Goal: Transaction & Acquisition: Obtain resource

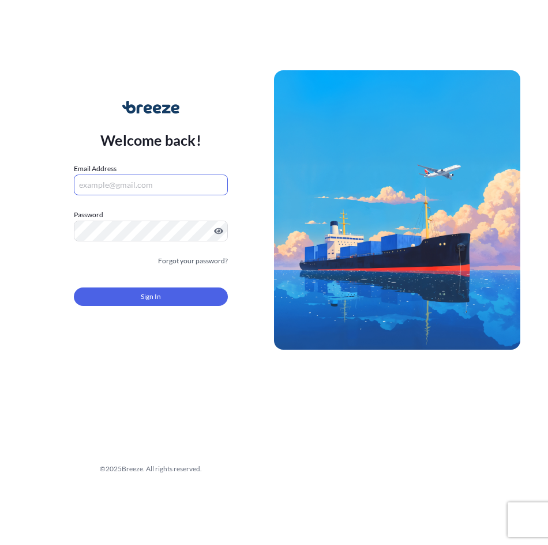
click at [123, 187] on input "Email Address" at bounding box center [151, 185] width 154 height 21
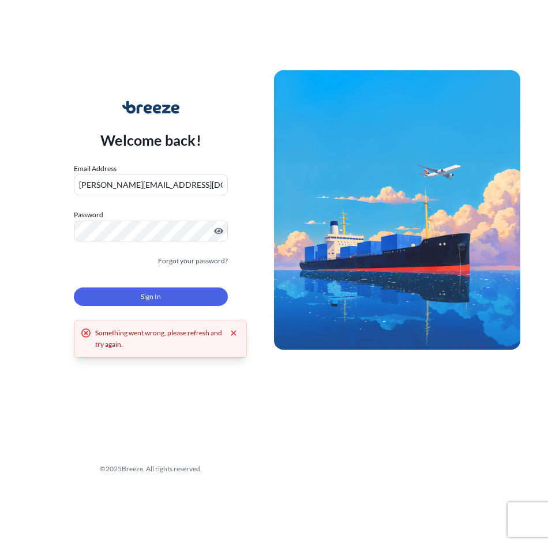
click at [99, 184] on input "[PERSON_NAME][EMAIL_ADDRESS][DOMAIN_NAME]" at bounding box center [151, 185] width 154 height 21
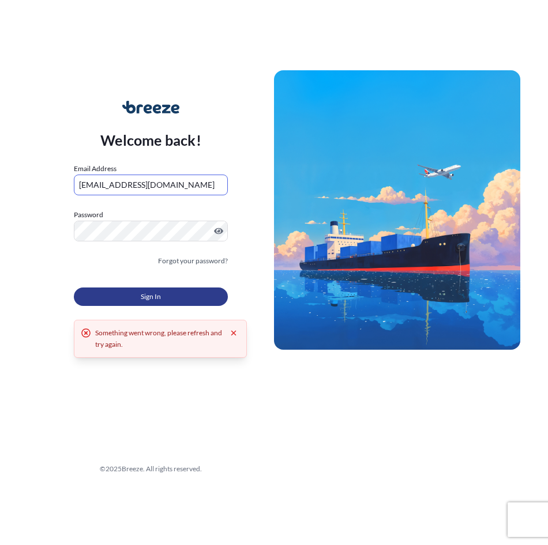
type input "[EMAIL_ADDRESS][DOMAIN_NAME]"
click at [140, 297] on button "Sign In" at bounding box center [151, 297] width 154 height 18
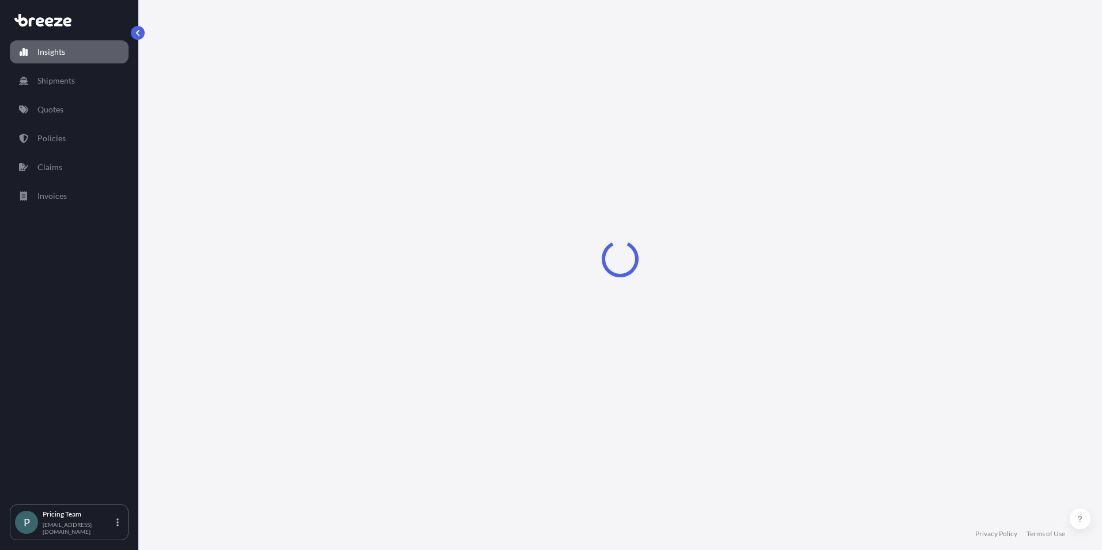
select select "2025"
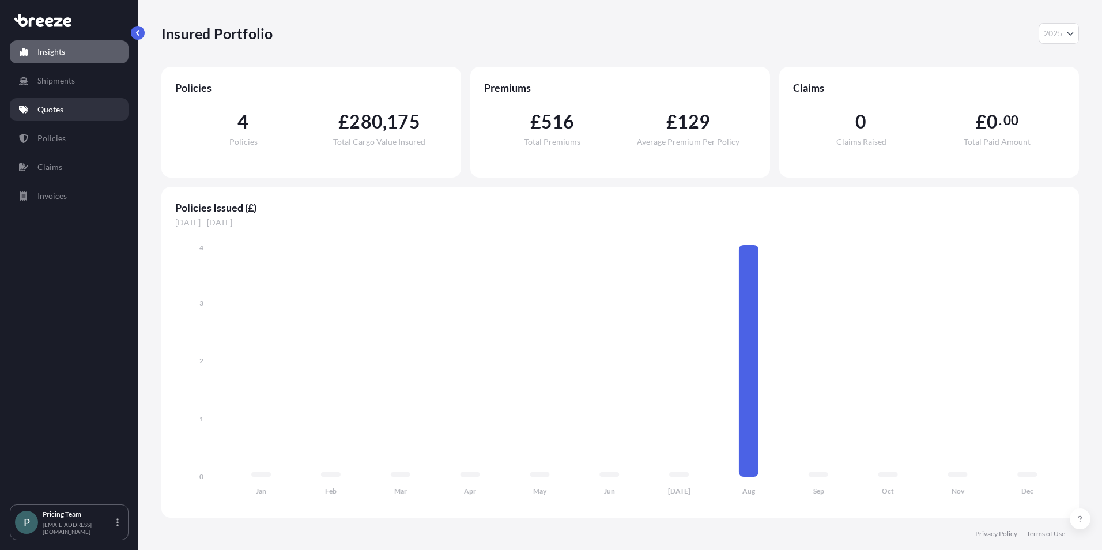
click at [57, 116] on link "Quotes" at bounding box center [69, 109] width 119 height 23
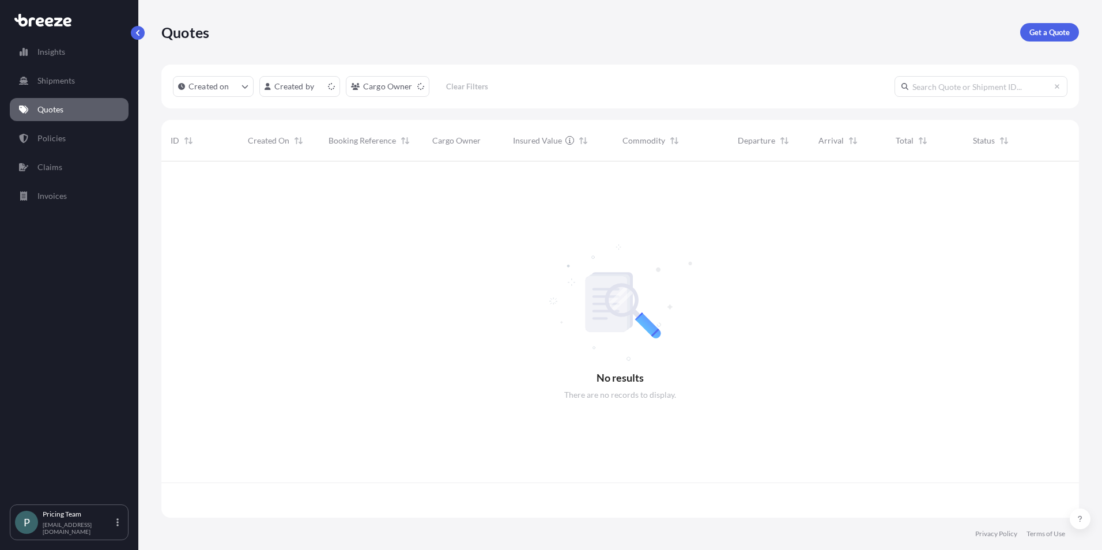
scroll to position [354, 909]
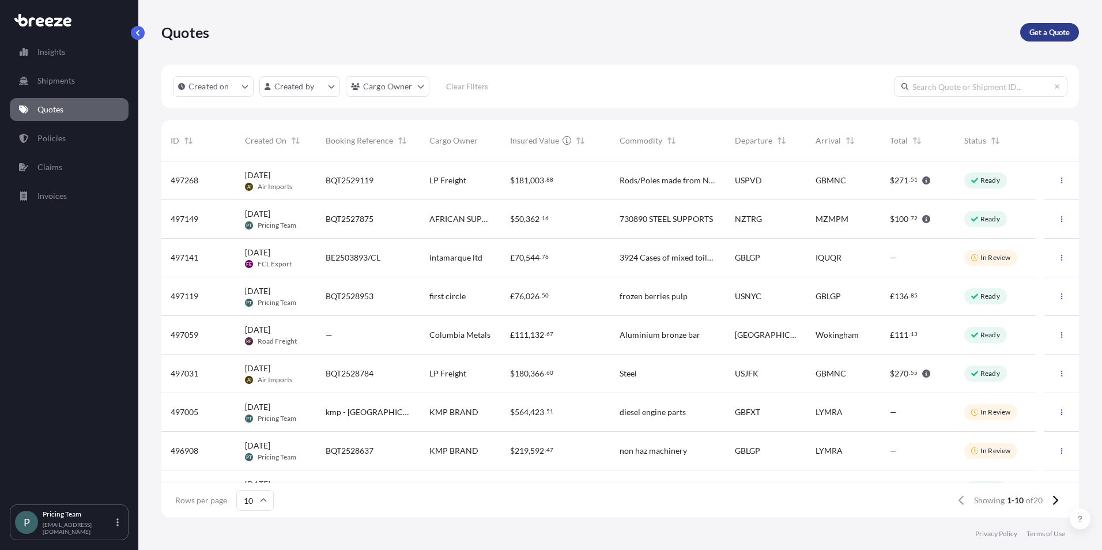
click at [547, 36] on p "Get a Quote" at bounding box center [1050, 33] width 40 height 12
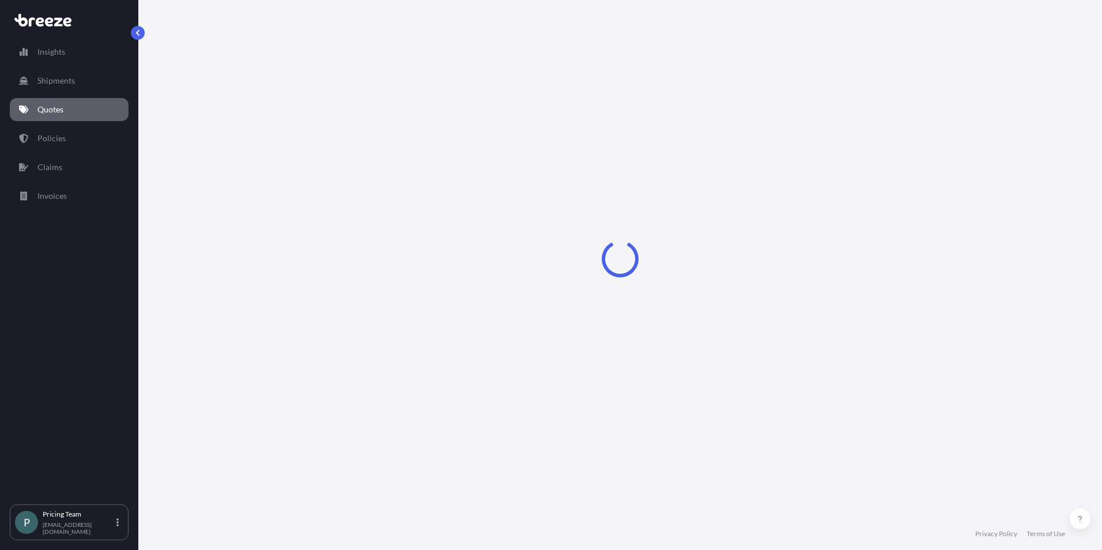
select select "Sea"
select select "1"
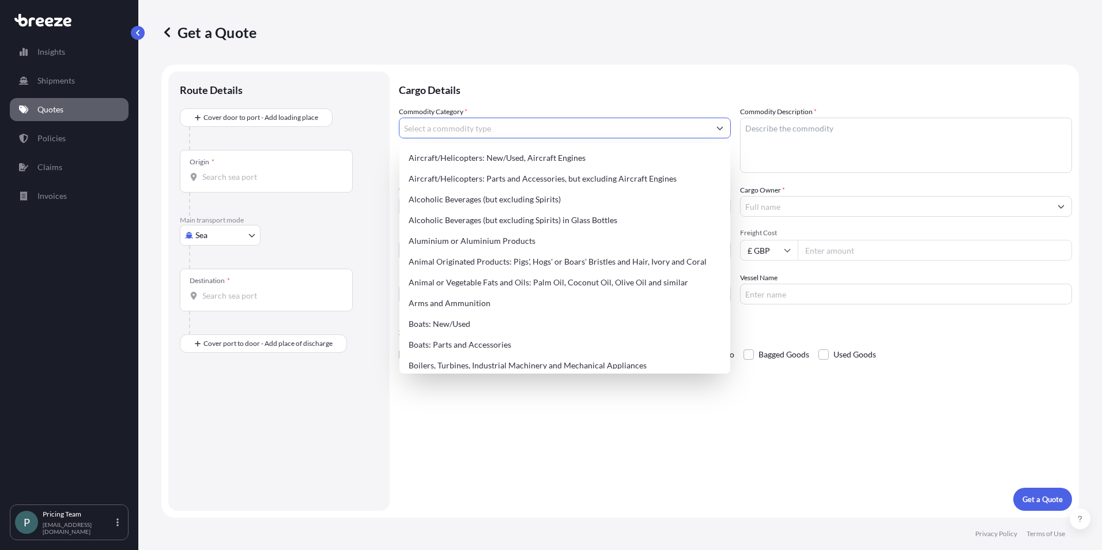
click at [480, 129] on input "Commodity Category *" at bounding box center [554, 128] width 310 height 21
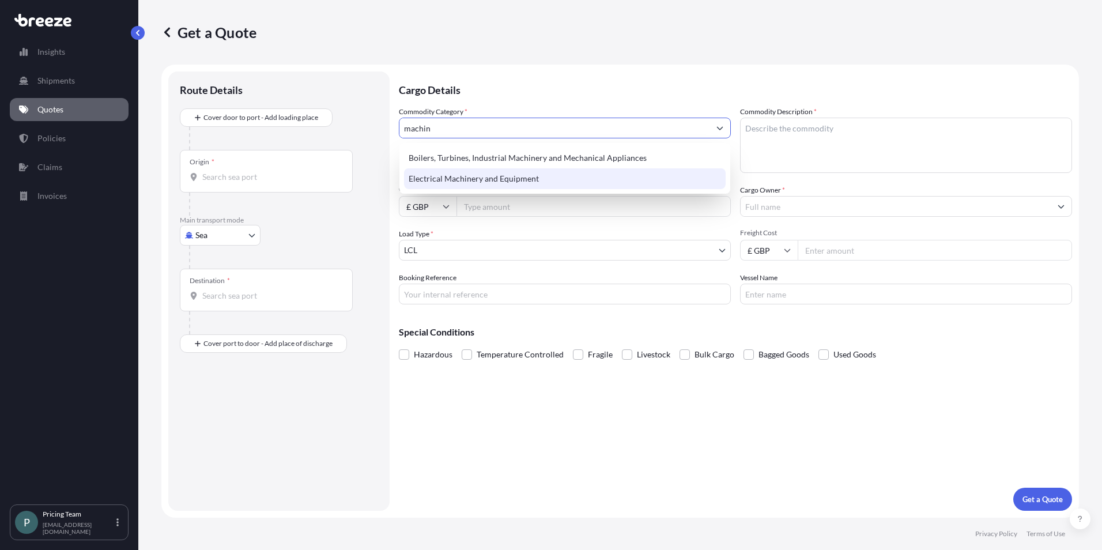
click at [481, 181] on div "Electrical Machinery and Equipment" at bounding box center [565, 178] width 322 height 21
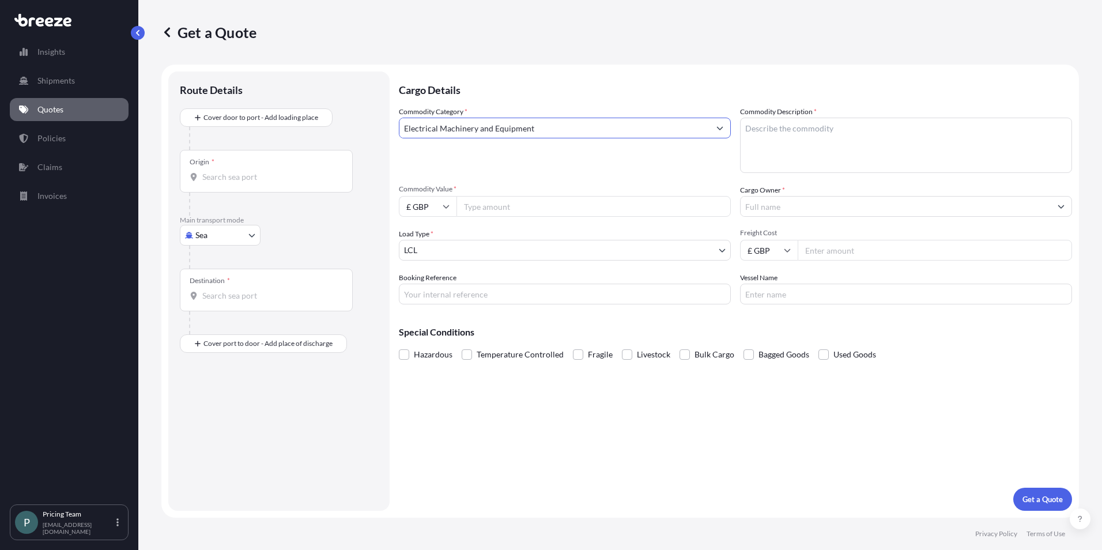
type input "Electrical Machinery and Equipment"
click at [167, 31] on icon at bounding box center [167, 32] width 6 height 10
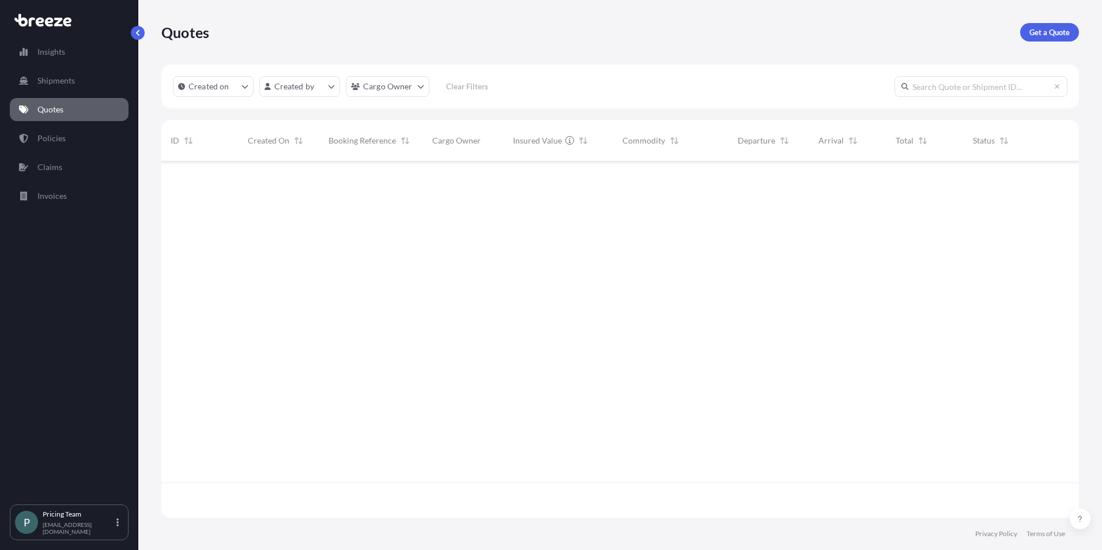
scroll to position [354, 909]
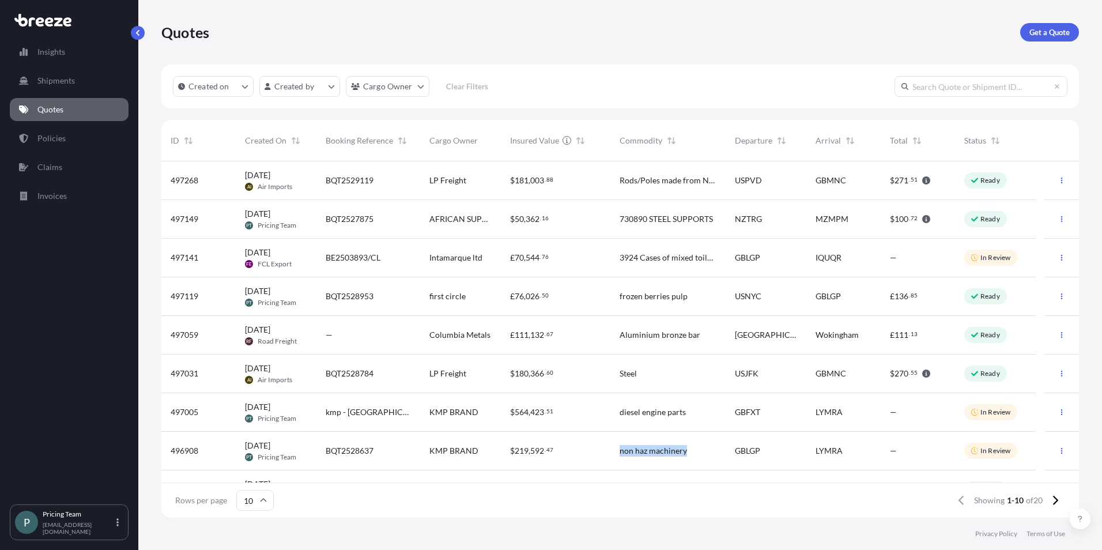
drag, startPoint x: 686, startPoint y: 451, endPoint x: 619, endPoint y: 453, distance: 66.9
click at [547, 453] on div "non haz machinery" at bounding box center [667, 451] width 115 height 39
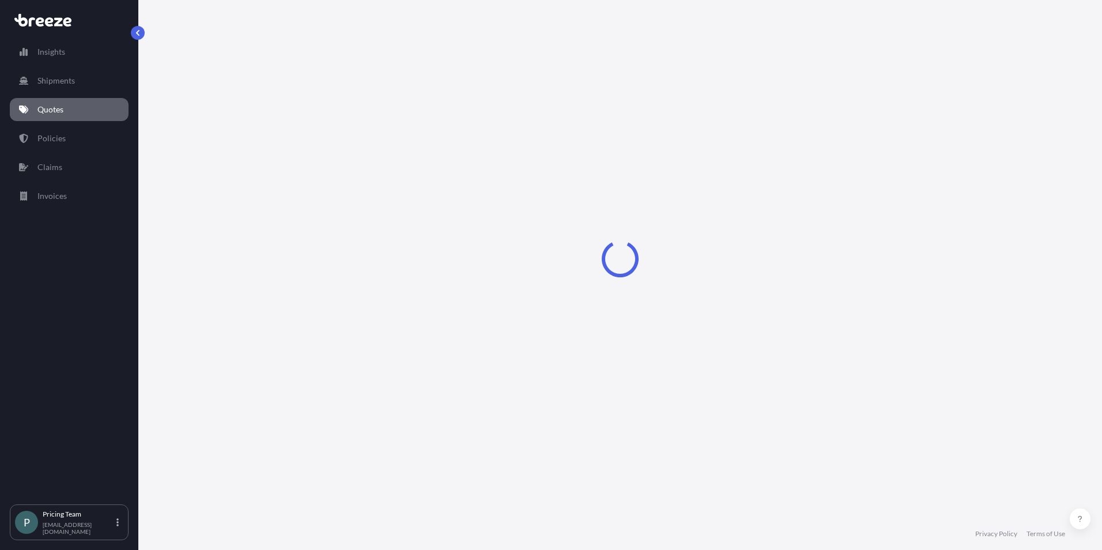
select select "Road"
select select "Sea"
select select "2"
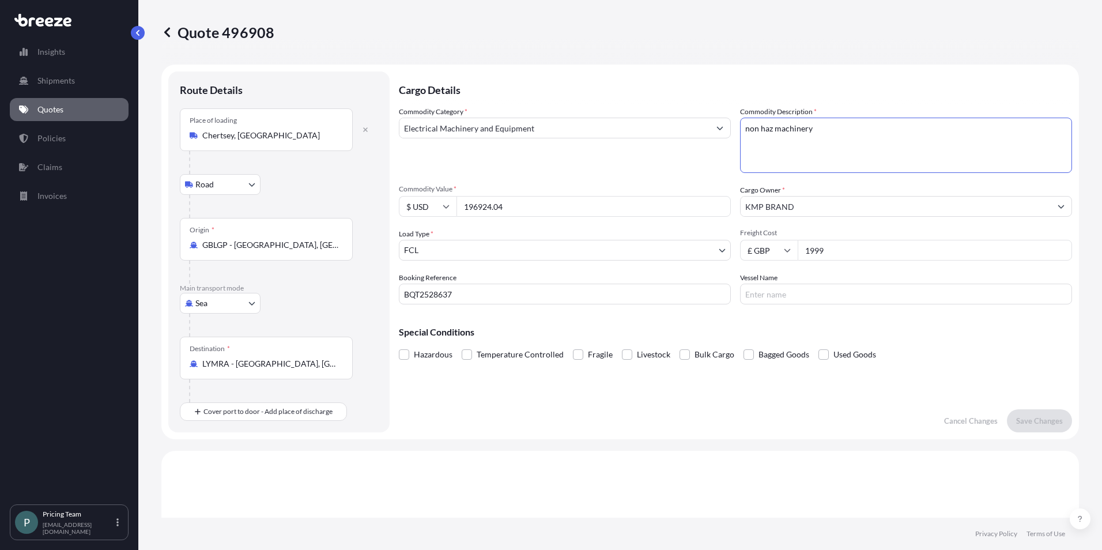
drag, startPoint x: 815, startPoint y: 126, endPoint x: 729, endPoint y: 133, distance: 85.6
click at [547, 133] on div "Commodity Category * Electrical Machinery and Equipment Commodity Description *…" at bounding box center [735, 205] width 673 height 198
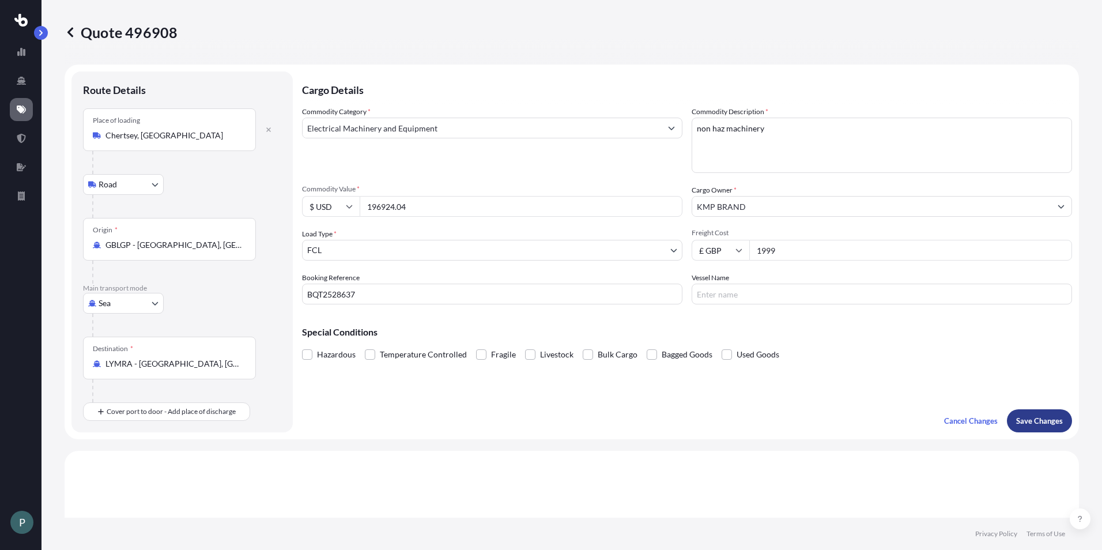
click at [547, 421] on p "Save Changes" at bounding box center [1039, 421] width 47 height 12
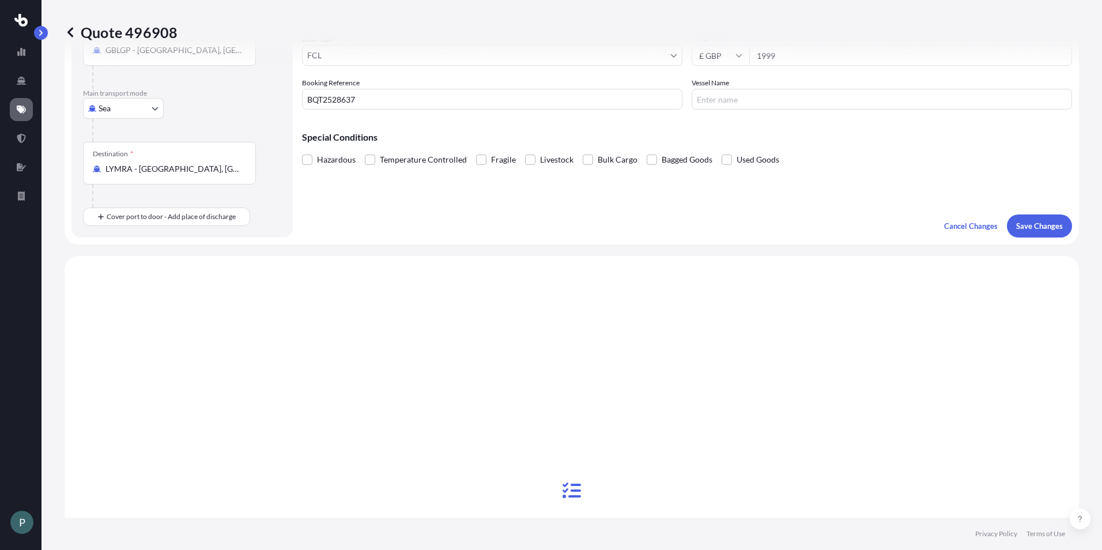
scroll to position [393, 0]
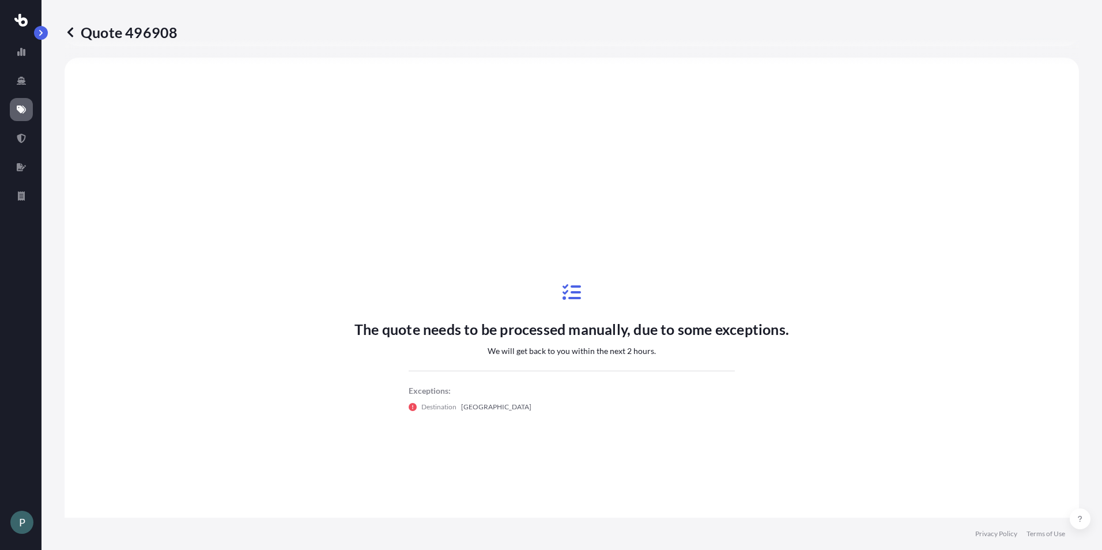
select select "Road"
select select "Sea"
select select "2"
click at [23, 52] on icon at bounding box center [21, 52] width 8 height 8
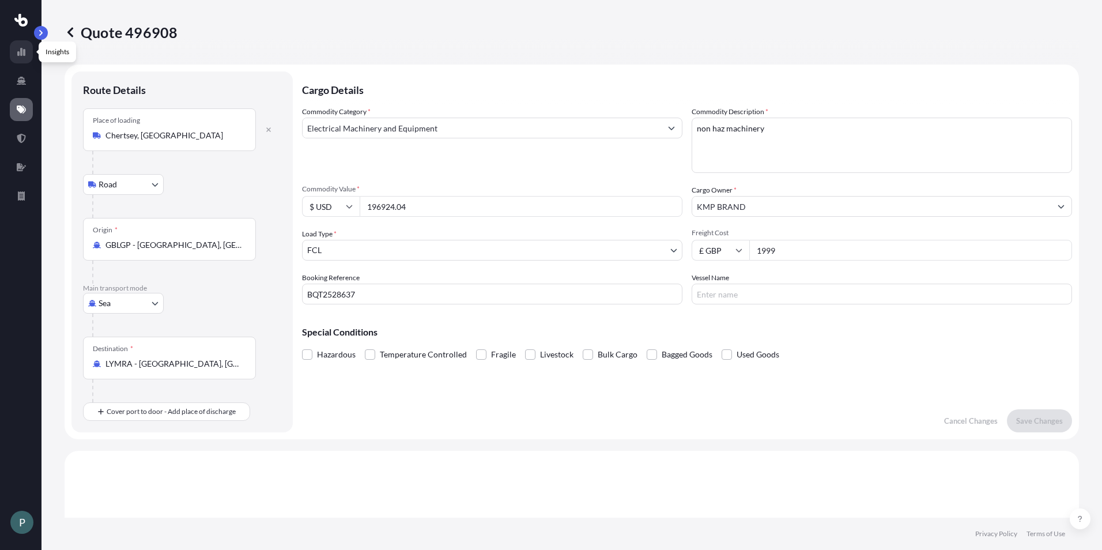
select select "2025"
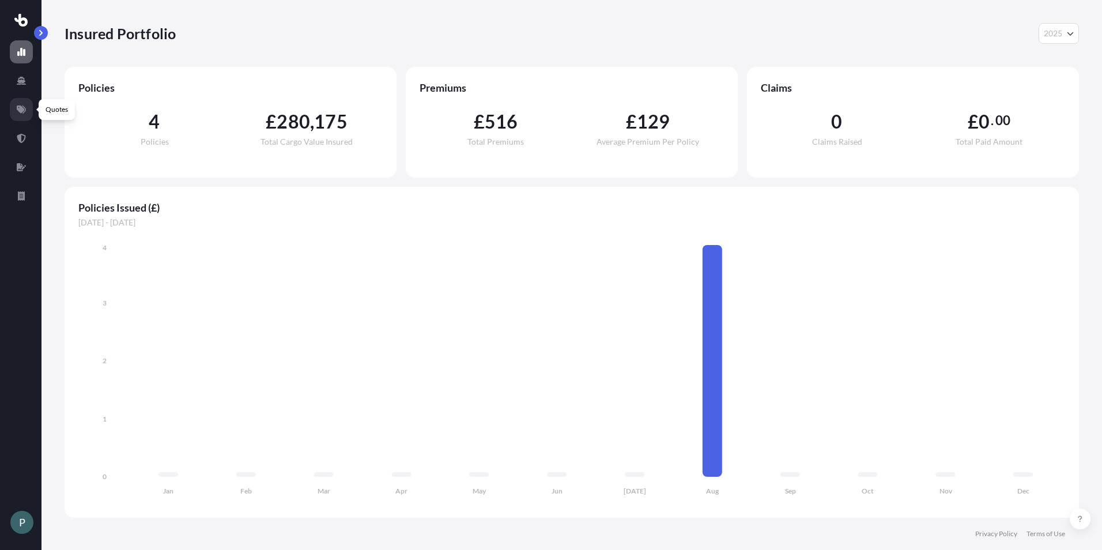
click at [28, 104] on link at bounding box center [21, 109] width 23 height 23
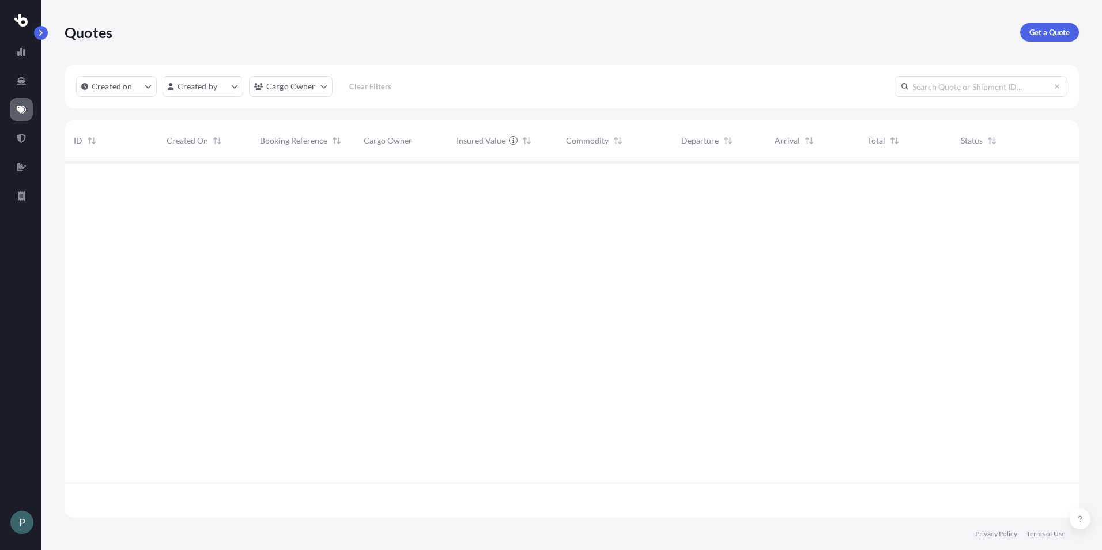
scroll to position [354, 1006]
click at [547, 28] on p "Get a Quote" at bounding box center [1050, 33] width 40 height 12
select select "Sea"
select select "1"
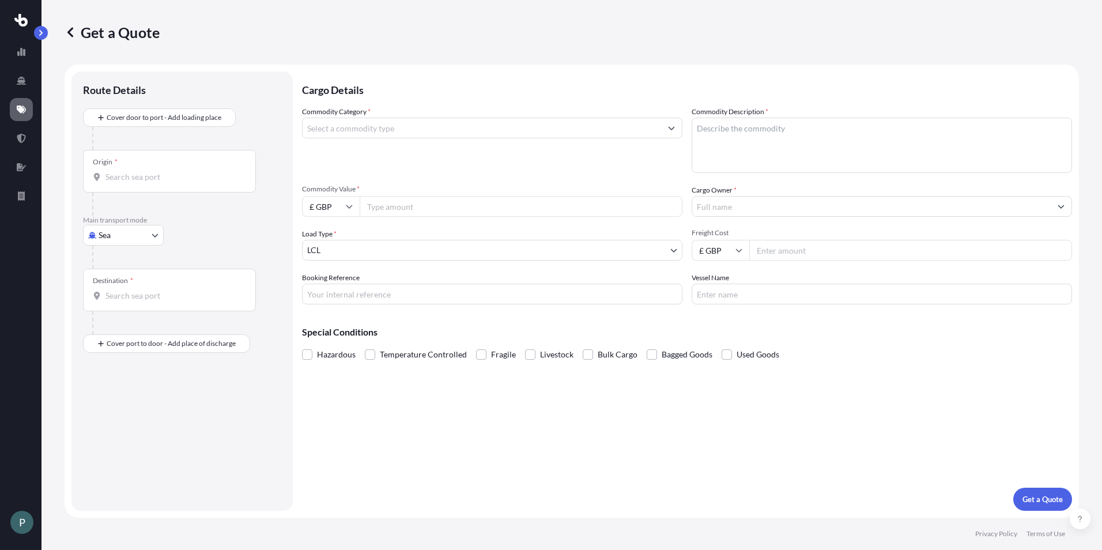
click at [442, 126] on input "Commodity Category *" at bounding box center [482, 128] width 359 height 21
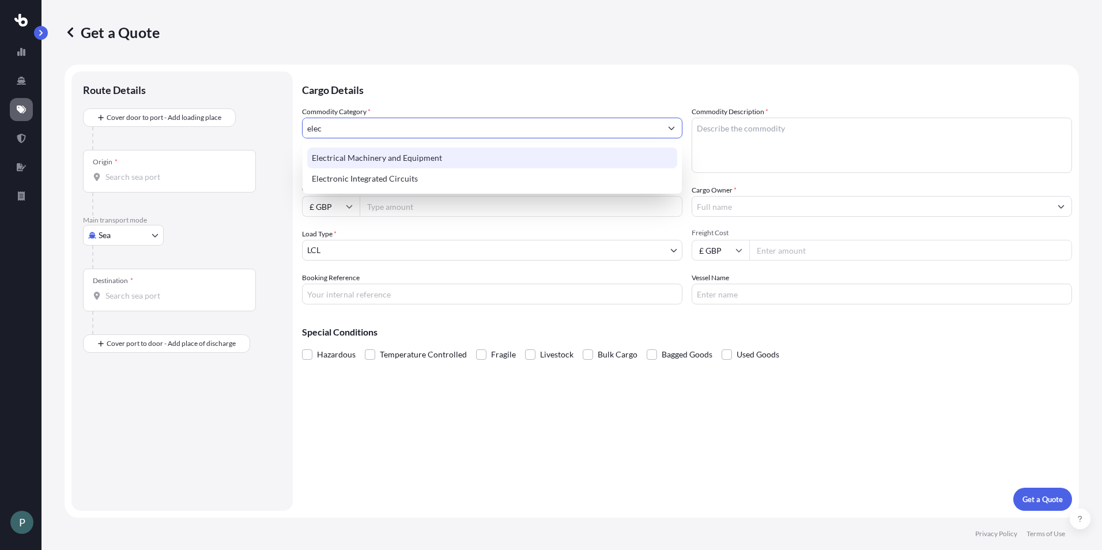
click at [421, 159] on div "Electrical Machinery and Equipment" at bounding box center [492, 158] width 370 height 21
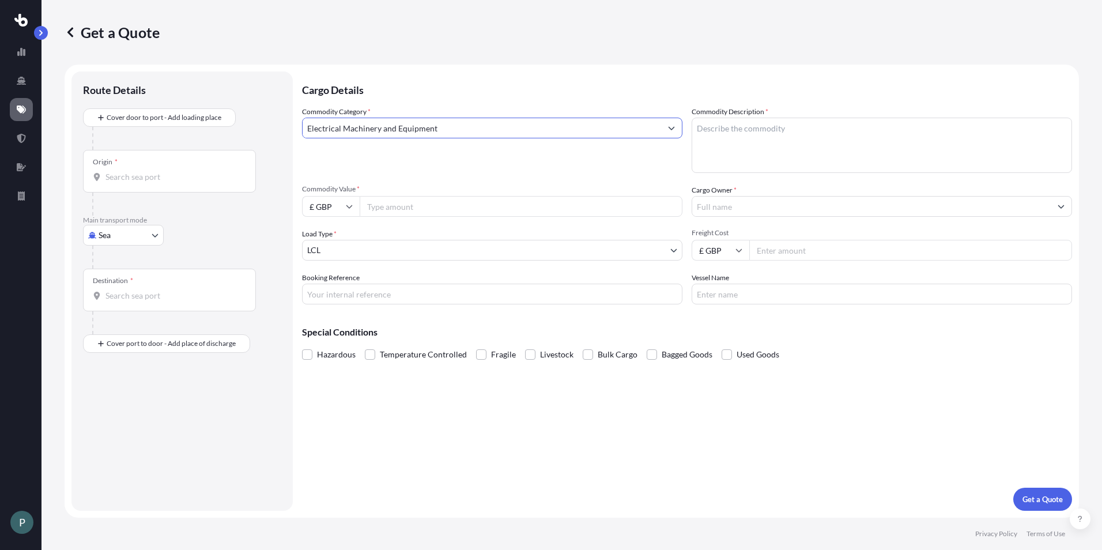
type input "Electrical Machinery and Equipment"
click at [547, 136] on textarea "Commodity Description *" at bounding box center [882, 145] width 380 height 55
paste textarea "non haz machinery"
type textarea "non haz machinery"
click at [398, 206] on input "Commodity Value *" at bounding box center [521, 206] width 323 height 21
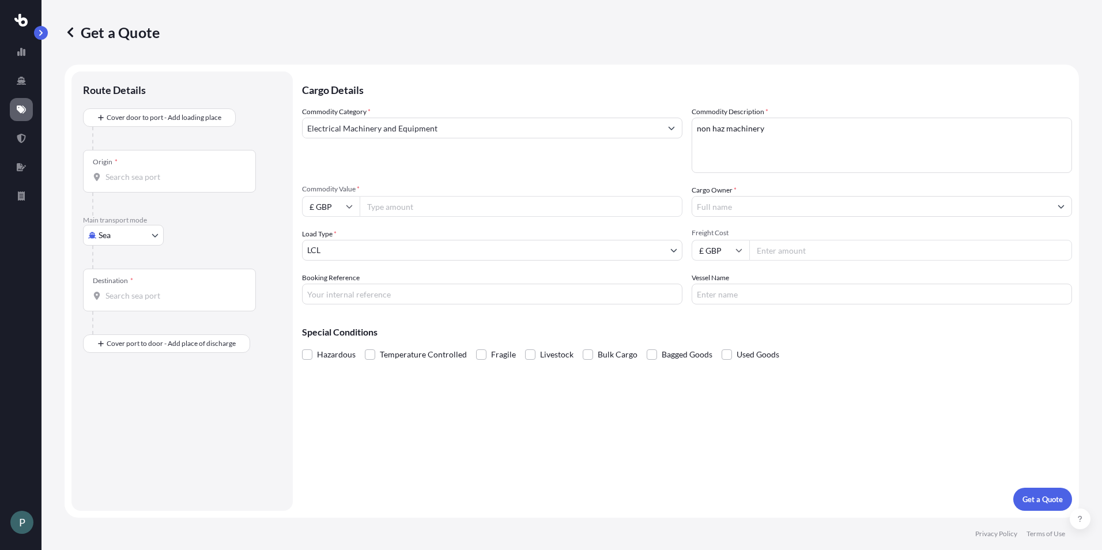
click at [379, 206] on input "Commodity Value *" at bounding box center [521, 206] width 323 height 21
type input "90975.70"
click at [547, 202] on input "Cargo Owner *" at bounding box center [871, 206] width 359 height 21
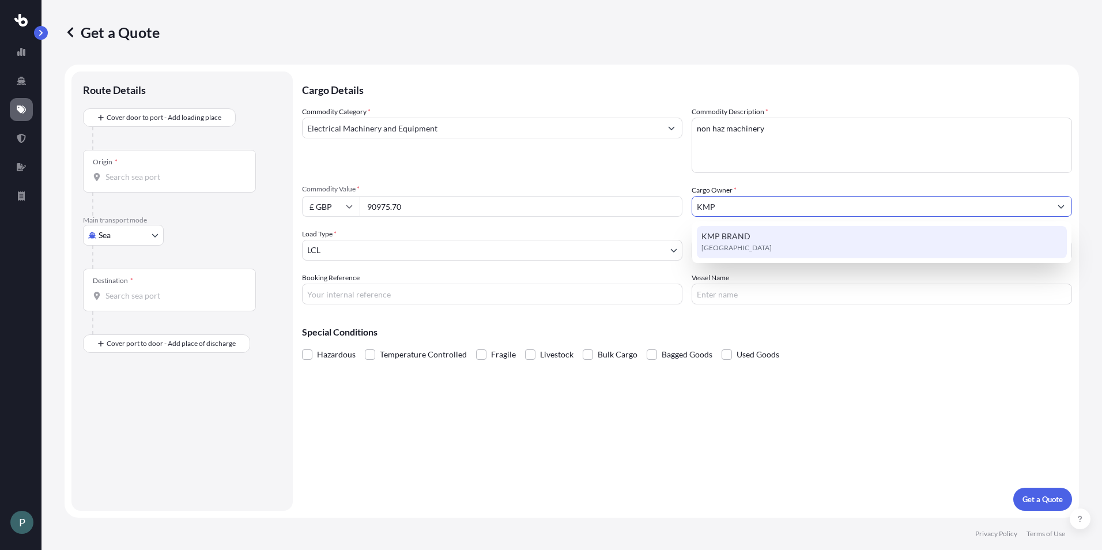
click at [547, 246] on div "KMP BRAND [GEOGRAPHIC_DATA]" at bounding box center [882, 242] width 370 height 32
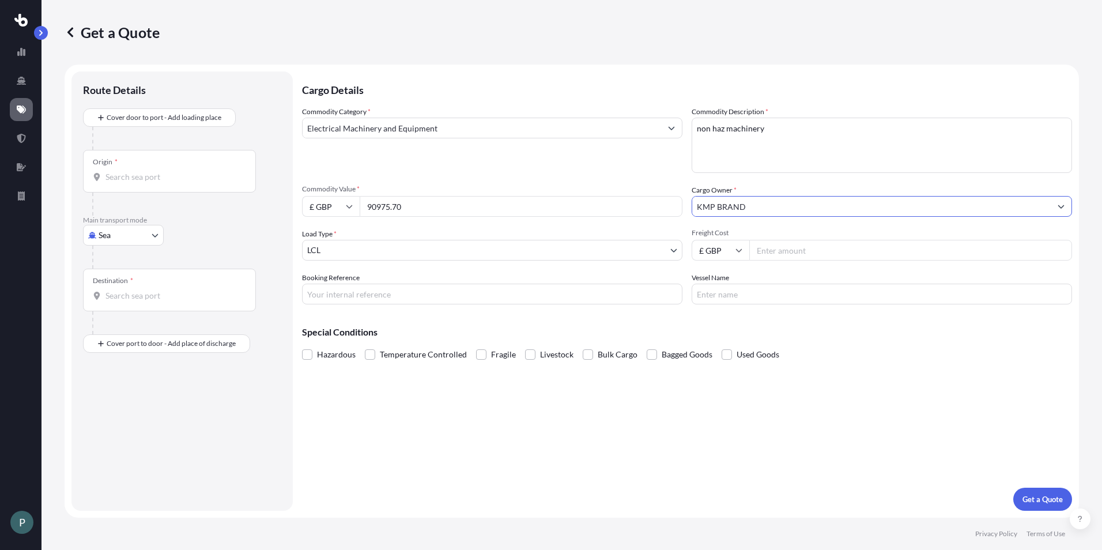
type input "KMP BRAND"
click at [435, 249] on body "5 options available. 4 options available. 1 option available. P Get a Quote Rou…" at bounding box center [551, 275] width 1102 height 550
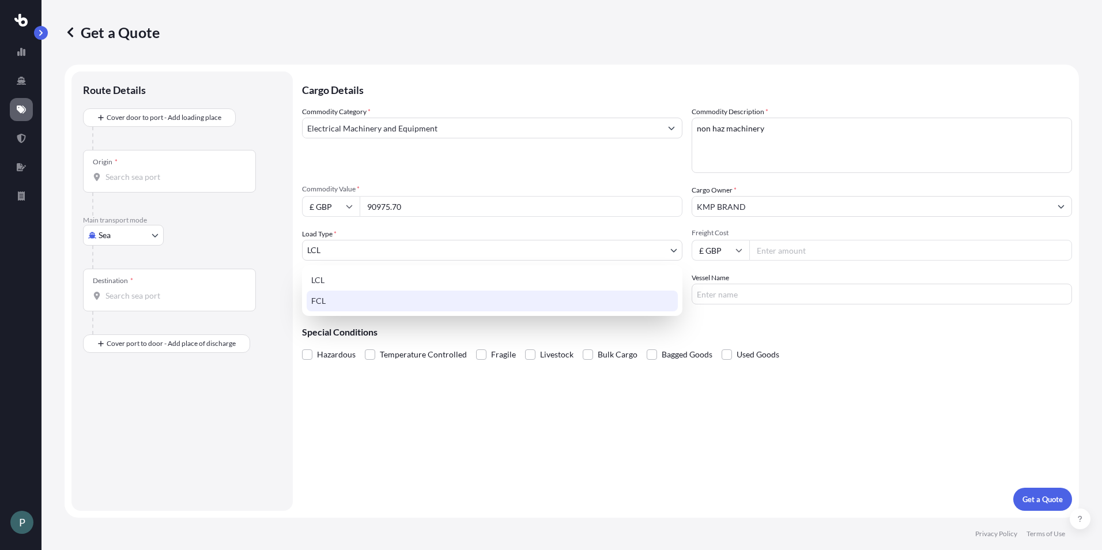
click at [410, 303] on div "FCL" at bounding box center [492, 301] width 371 height 21
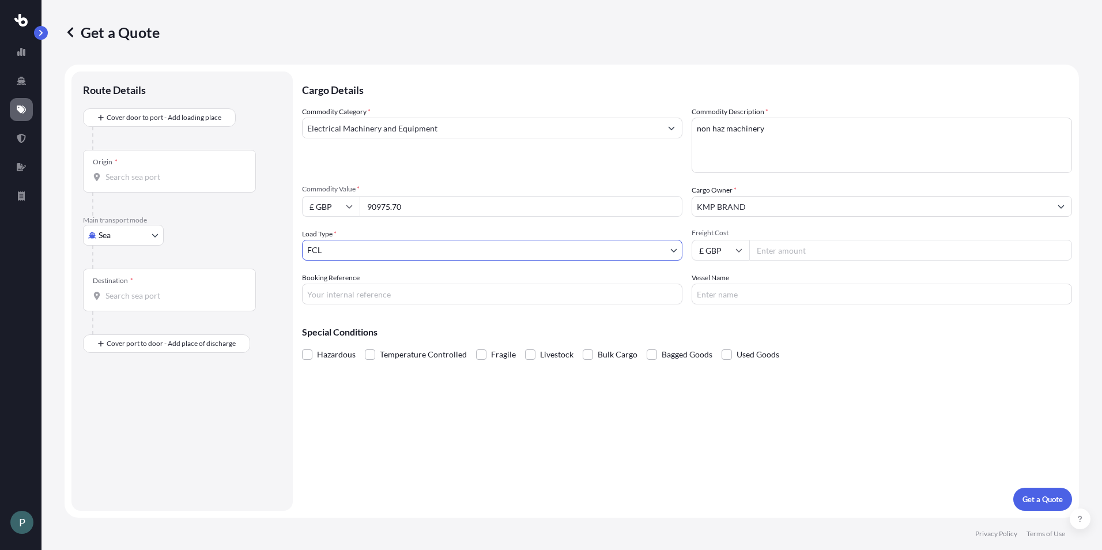
click at [408, 296] on input "Booking Reference" at bounding box center [492, 294] width 380 height 21
click at [375, 296] on input "Booking Reference" at bounding box center [492, 294] width 380 height 21
click at [547, 439] on div "Cargo Details Commodity Category * Electrical Machinery and Equipment Commodity…" at bounding box center [687, 290] width 770 height 439
click at [361, 292] on input "Booking Reference" at bounding box center [492, 294] width 380 height 21
click at [401, 294] on input "Booking Reference" at bounding box center [492, 294] width 380 height 21
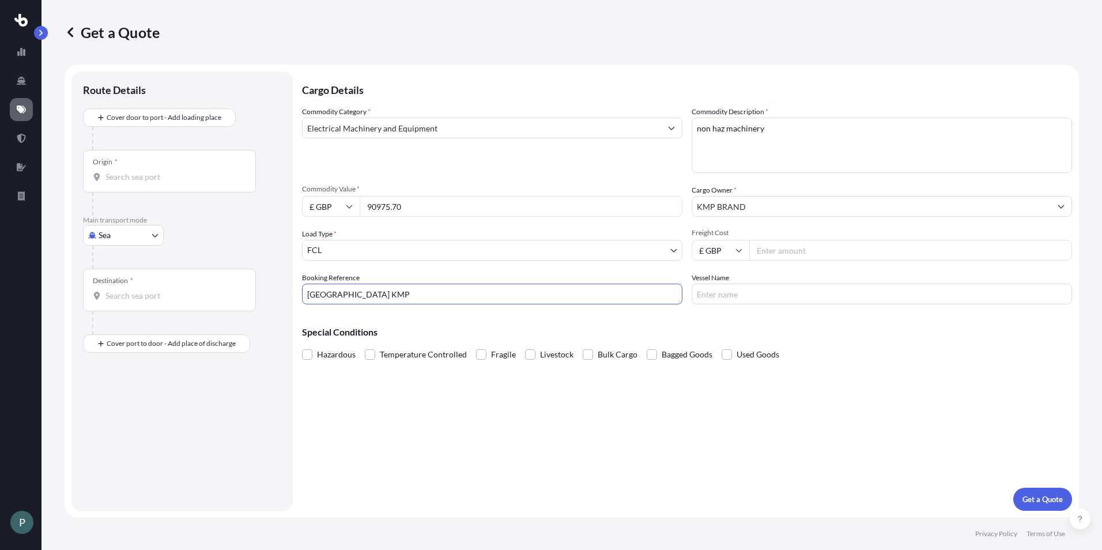
type input "[GEOGRAPHIC_DATA] KMP"
click at [547, 297] on input "Vessel Name" at bounding box center [882, 294] width 380 height 21
click at [547, 504] on p "Get a Quote" at bounding box center [1043, 499] width 40 height 12
click at [138, 171] on input "Origin * Please select an origin" at bounding box center [173, 177] width 136 height 12
click at [175, 175] on input "Origin * Please select an origin" at bounding box center [173, 177] width 136 height 12
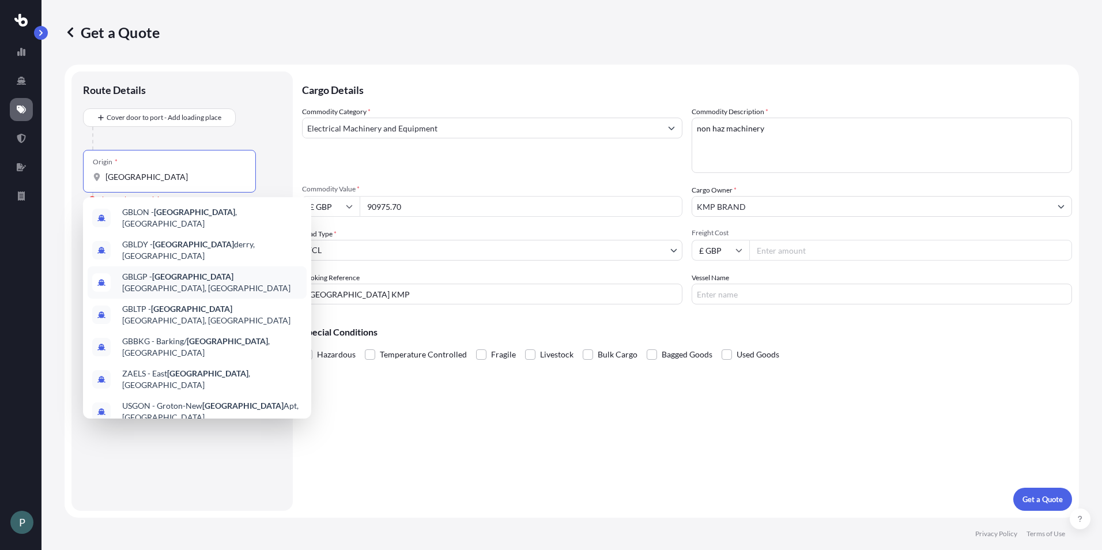
click at [197, 276] on span "GBLGP - [GEOGRAPHIC_DATA], [GEOGRAPHIC_DATA]" at bounding box center [212, 282] width 180 height 23
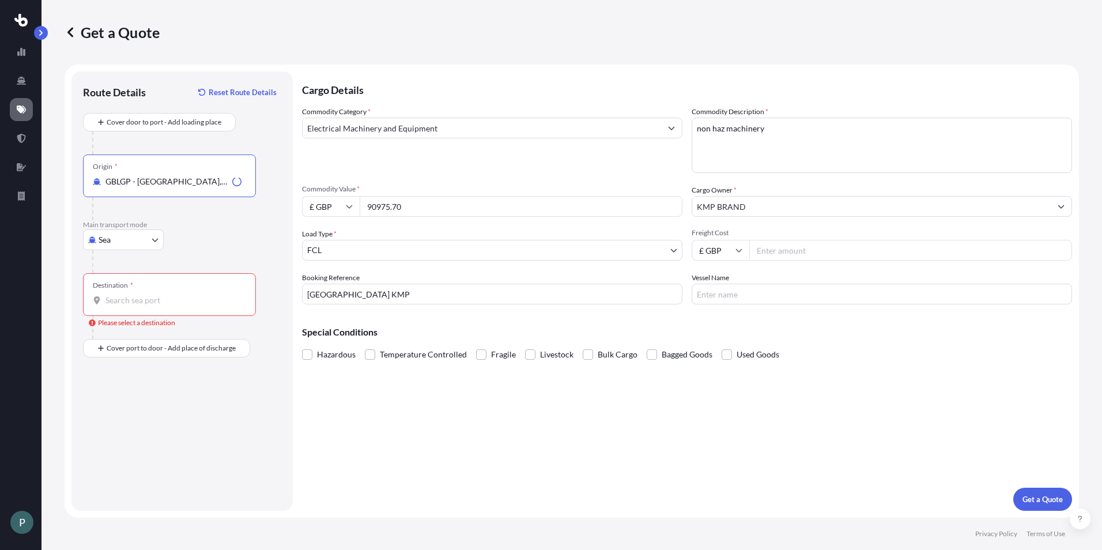
type input "GBLGP - [GEOGRAPHIC_DATA], [GEOGRAPHIC_DATA]"
click at [161, 296] on input "Destination * Please select a destination" at bounding box center [173, 301] width 136 height 12
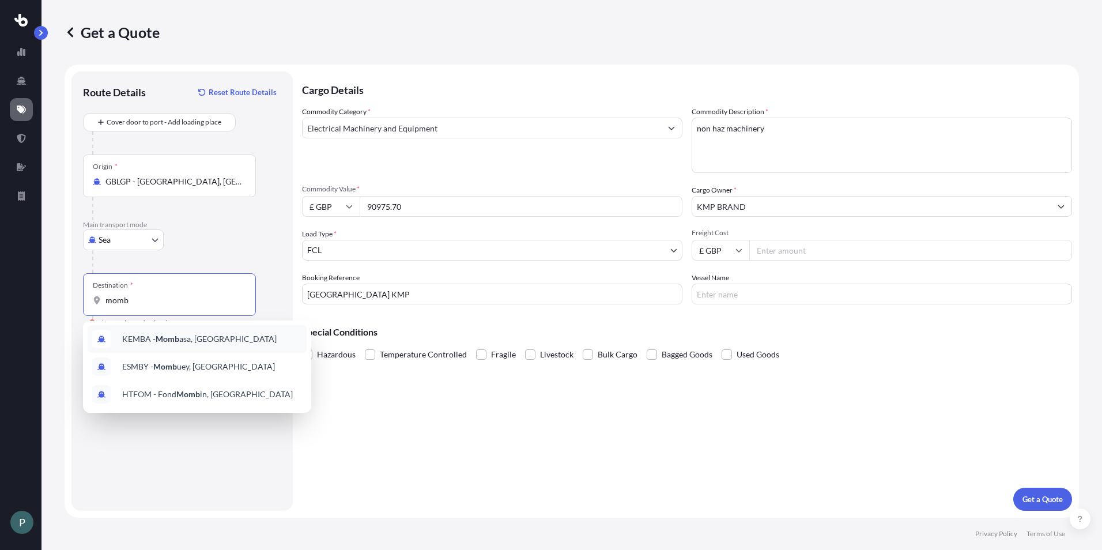
click at [187, 338] on span "KEMBA - Momb asa, [GEOGRAPHIC_DATA]" at bounding box center [199, 339] width 154 height 12
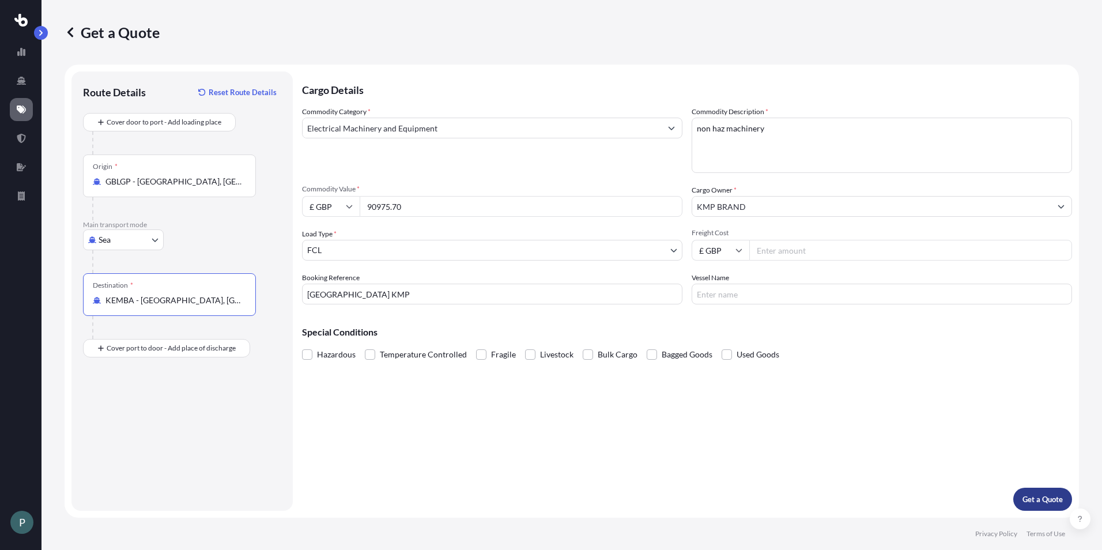
type input "KEMBA - [GEOGRAPHIC_DATA], [GEOGRAPHIC_DATA]"
click at [547, 499] on p "Get a Quote" at bounding box center [1043, 499] width 40 height 12
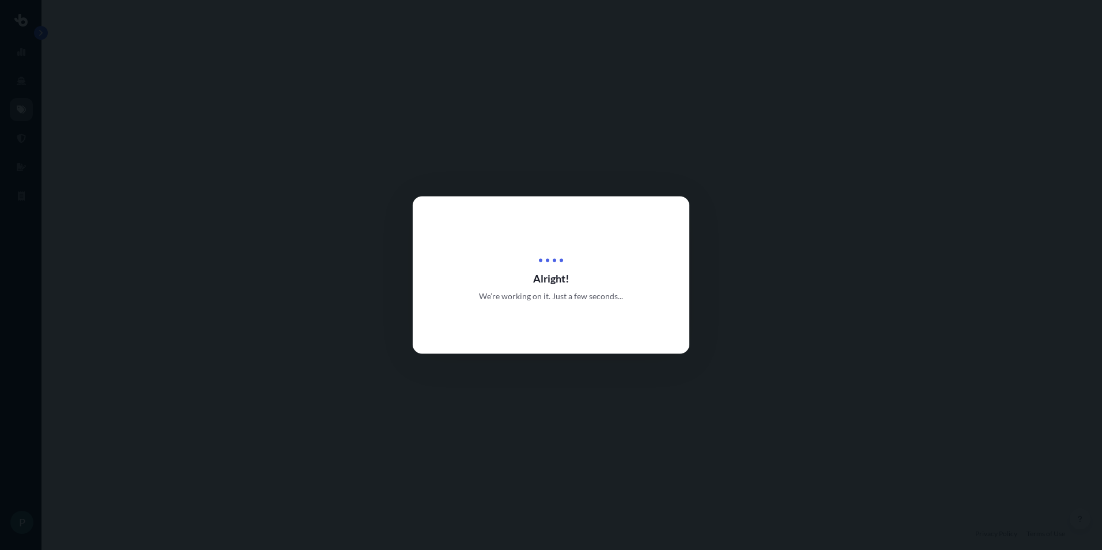
select select "Sea"
select select "2"
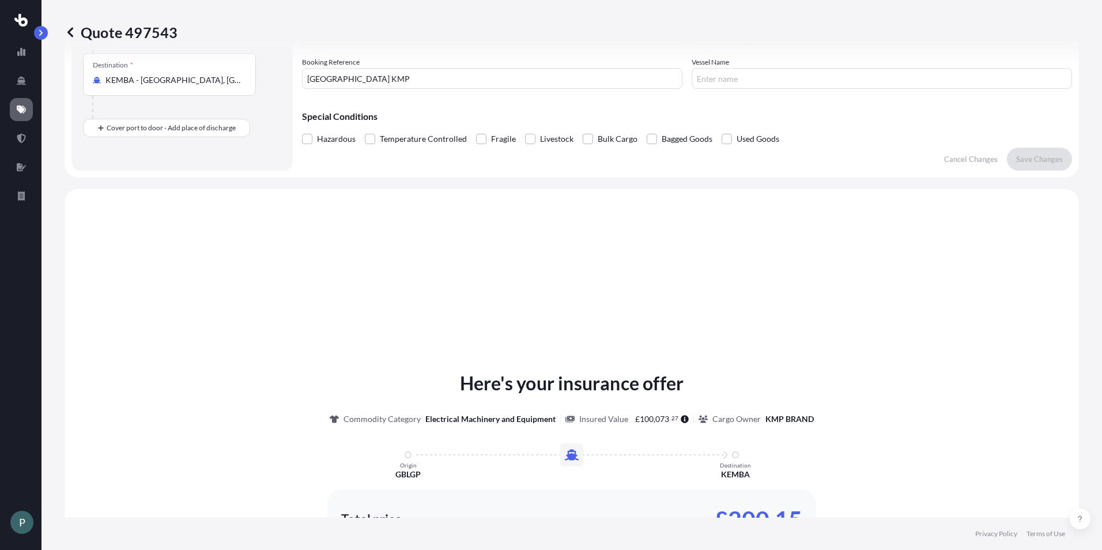
scroll to position [347, 0]
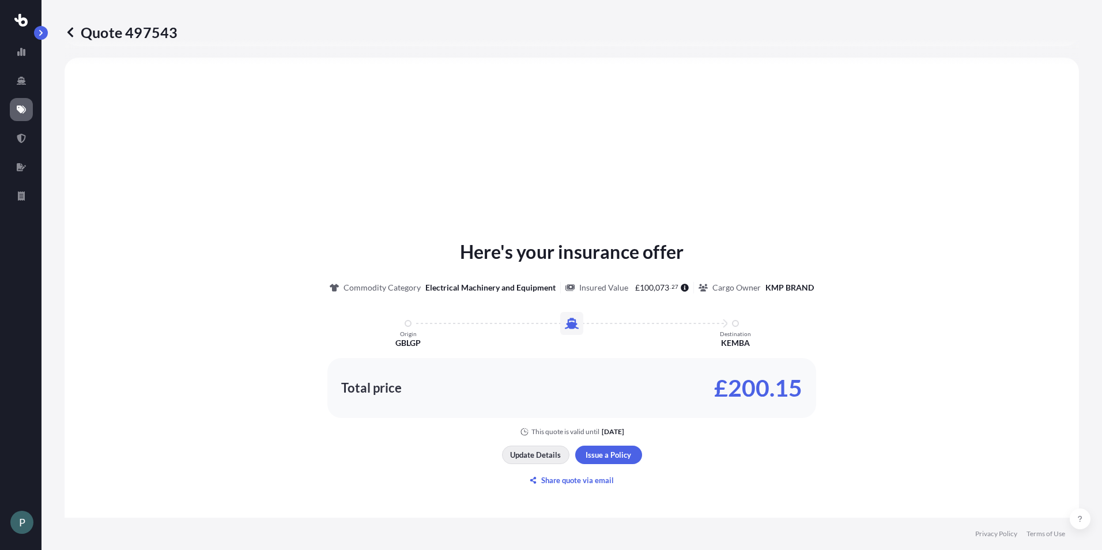
click at [525, 455] on p "Update Details" at bounding box center [535, 455] width 51 height 12
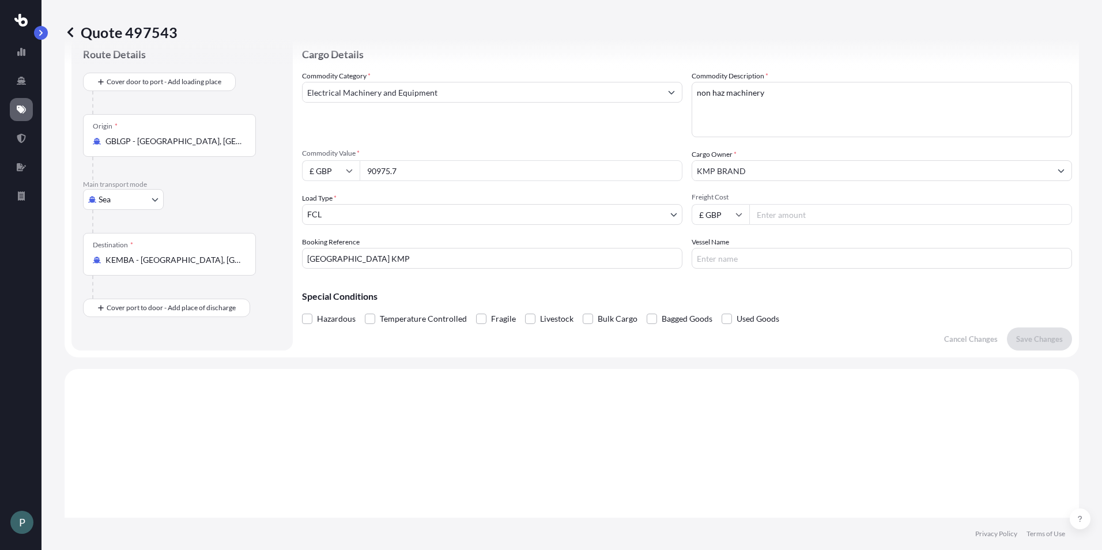
scroll to position [18, 0]
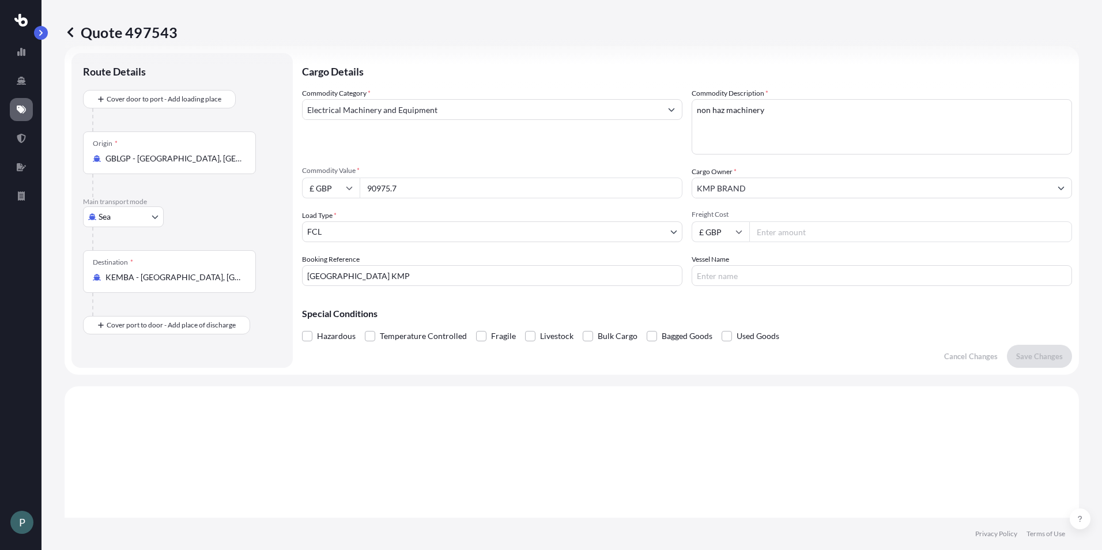
click at [547, 232] on input "Freight Cost" at bounding box center [910, 231] width 323 height 21
click at [547, 236] on input "Freight Cost" at bounding box center [910, 231] width 323 height 21
type input "102712"
click at [547, 228] on input "£ GBP" at bounding box center [721, 231] width 58 height 21
click at [547, 315] on div "$ USD" at bounding box center [716, 312] width 48 height 22
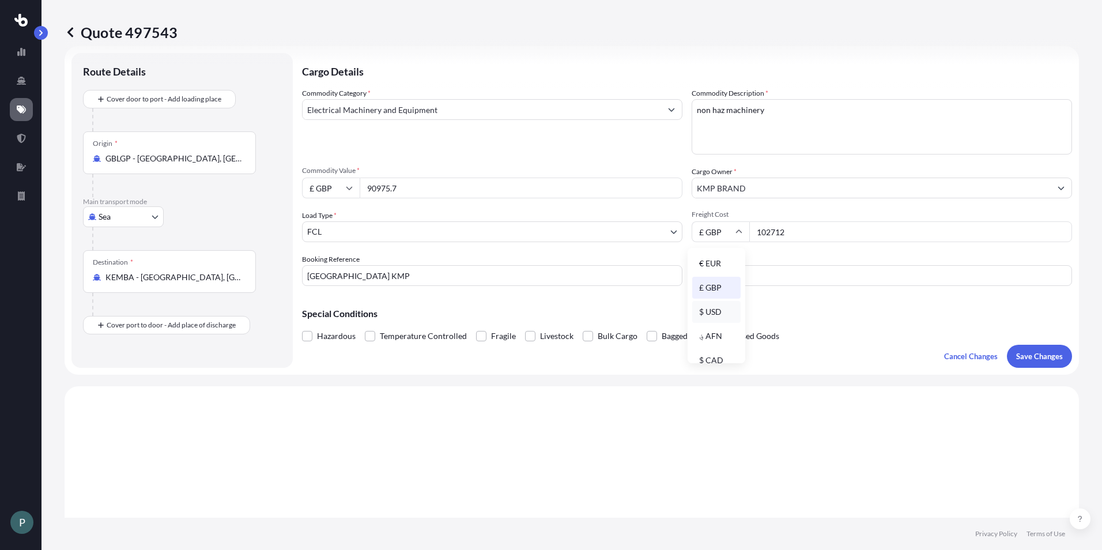
type input "$ USD"
click at [547, 352] on p "Save Changes" at bounding box center [1039, 356] width 47 height 12
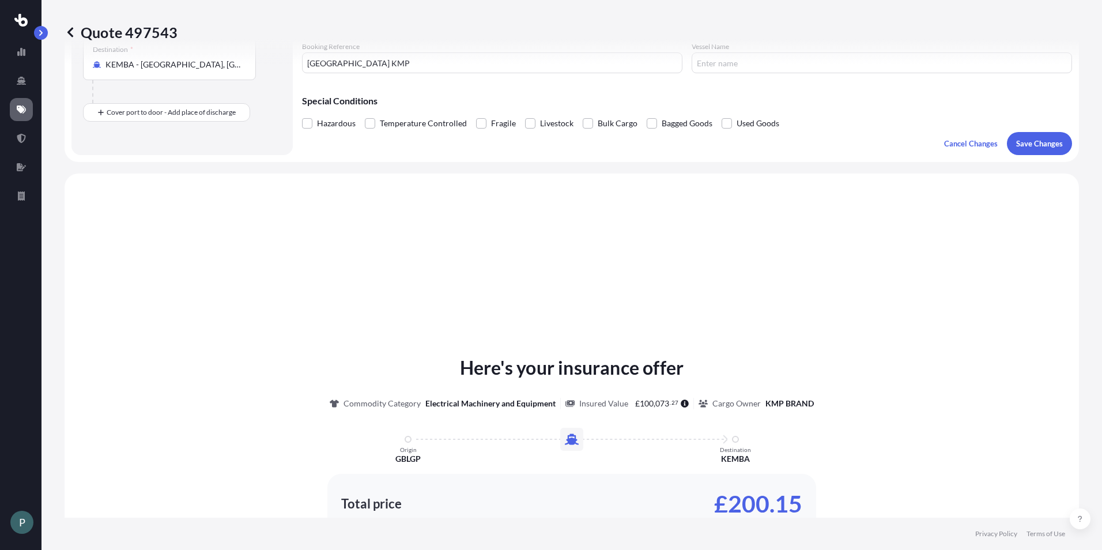
scroll to position [347, 0]
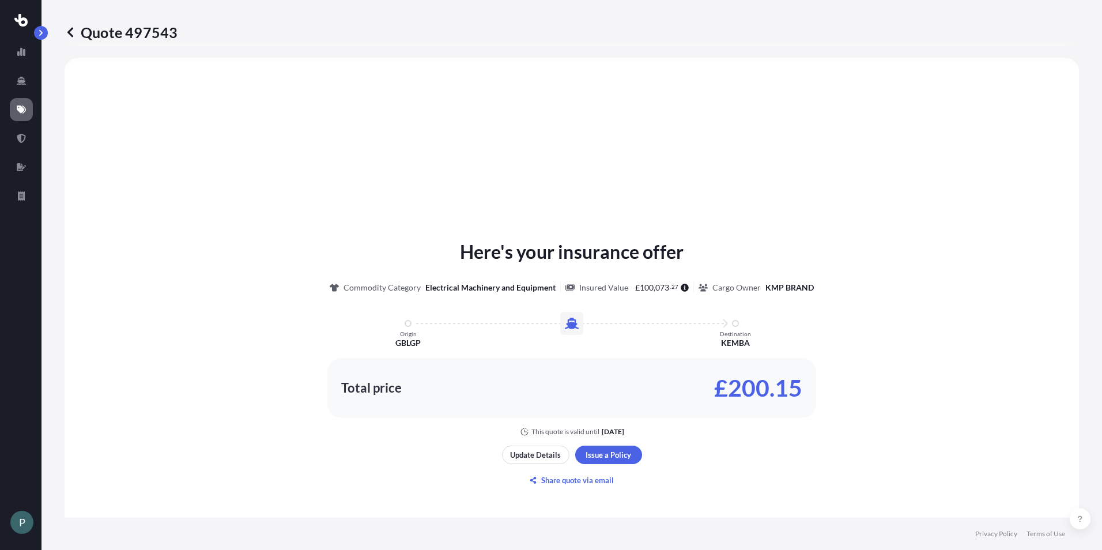
select select "Sea"
select select "2"
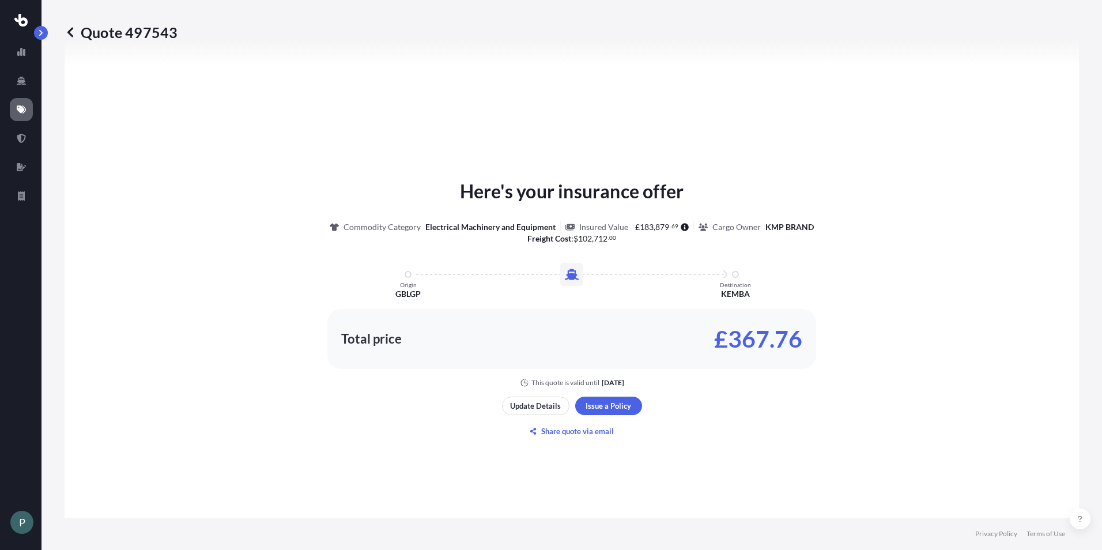
scroll to position [387, 0]
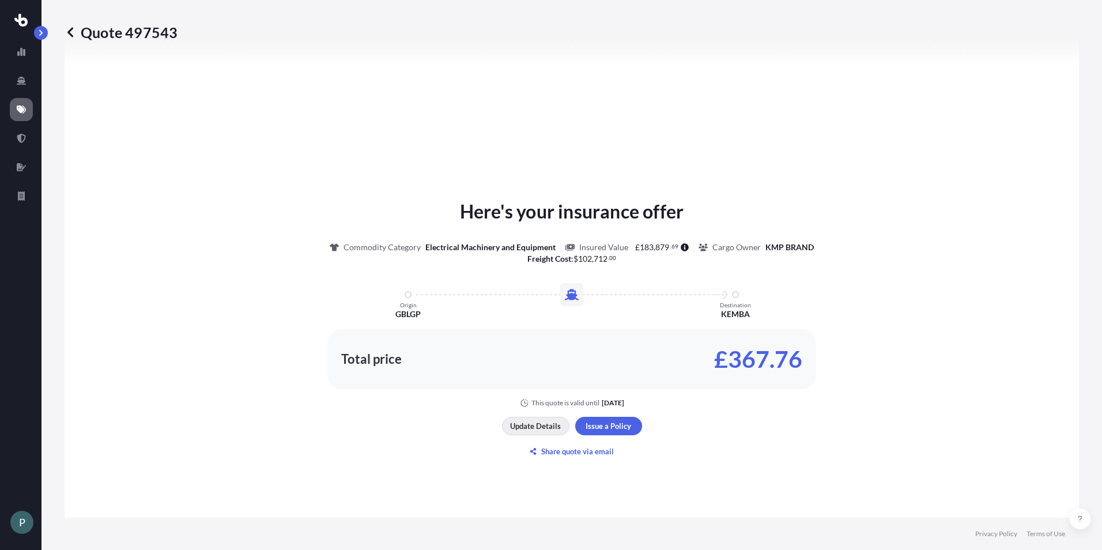
click at [510, 421] on p "Update Details" at bounding box center [535, 426] width 51 height 12
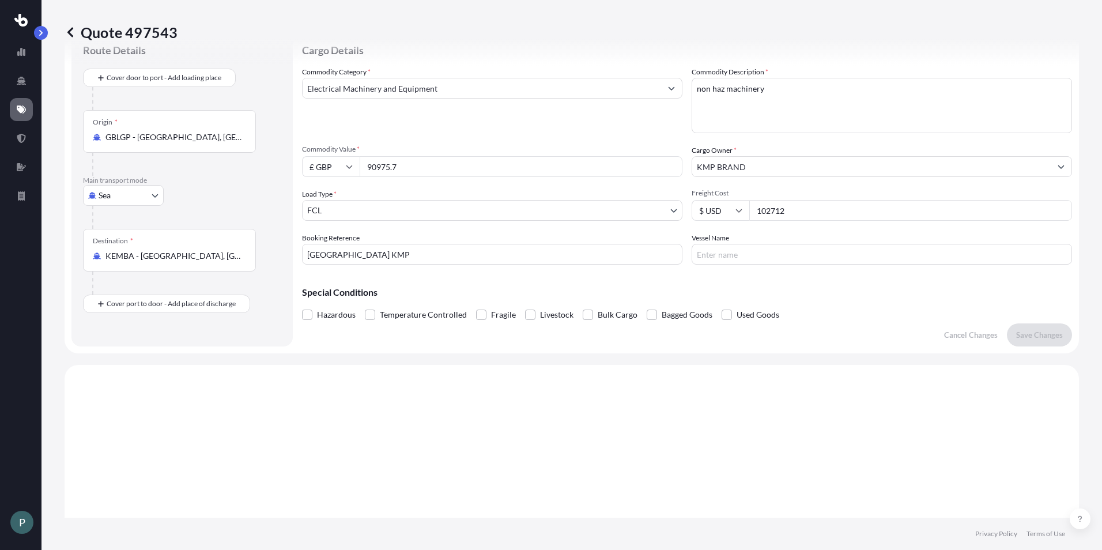
scroll to position [18, 0]
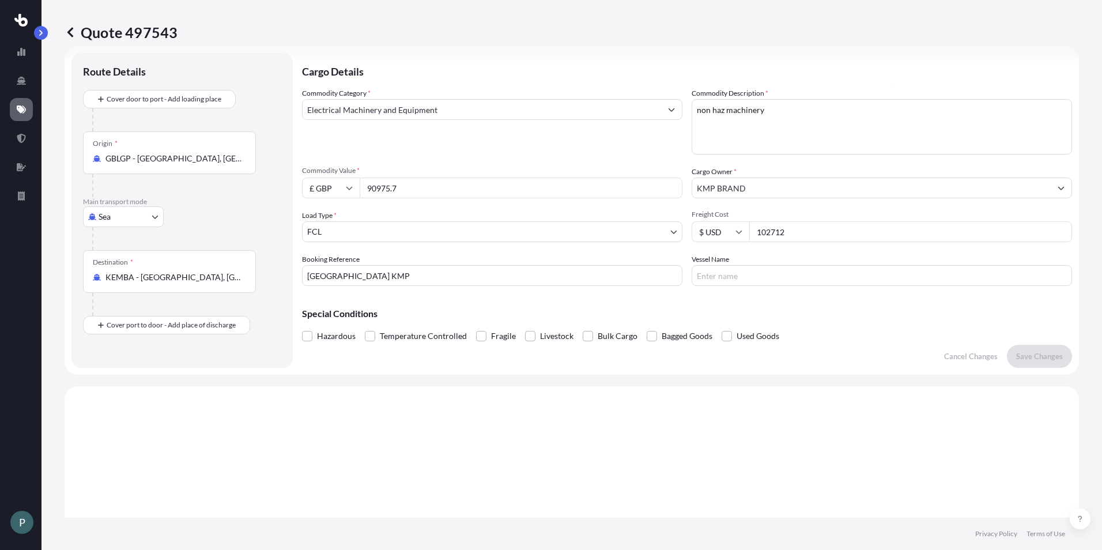
drag, startPoint x: 793, startPoint y: 232, endPoint x: 743, endPoint y: 232, distance: 50.1
click at [547, 232] on div "$ USD 102712" at bounding box center [882, 231] width 380 height 21
drag, startPoint x: 410, startPoint y: 187, endPoint x: 335, endPoint y: 188, distance: 74.9
click at [335, 188] on div "£ GBP 90975.7" at bounding box center [492, 188] width 380 height 21
type input "102712"
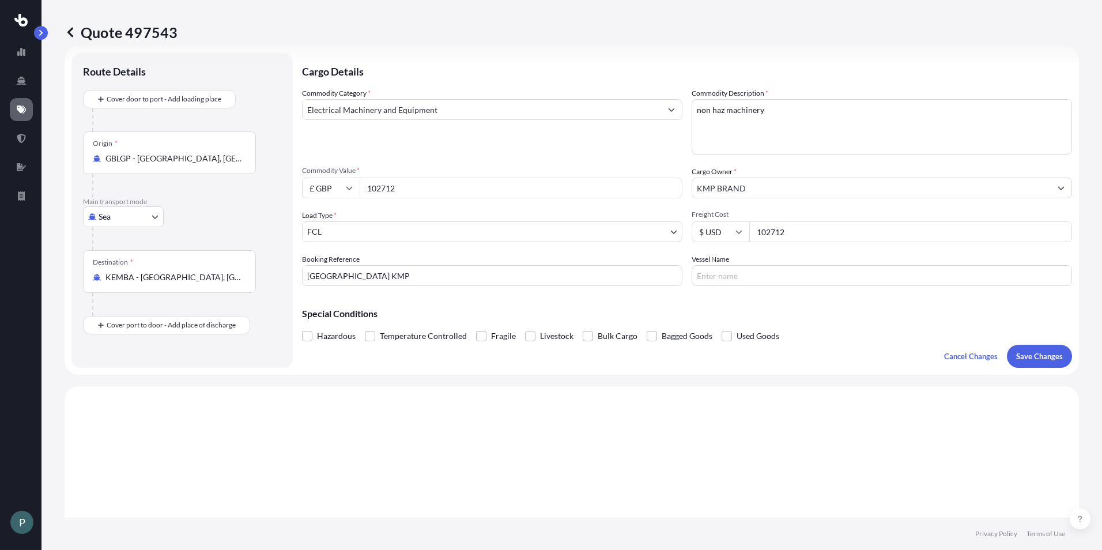
click at [349, 184] on icon at bounding box center [349, 187] width 7 height 7
click at [327, 267] on div "$ USD" at bounding box center [331, 268] width 48 height 22
type input "$ USD"
click at [547, 236] on input "102712" at bounding box center [910, 231] width 323 height 21
drag, startPoint x: 805, startPoint y: 235, endPoint x: 670, endPoint y: 238, distance: 135.5
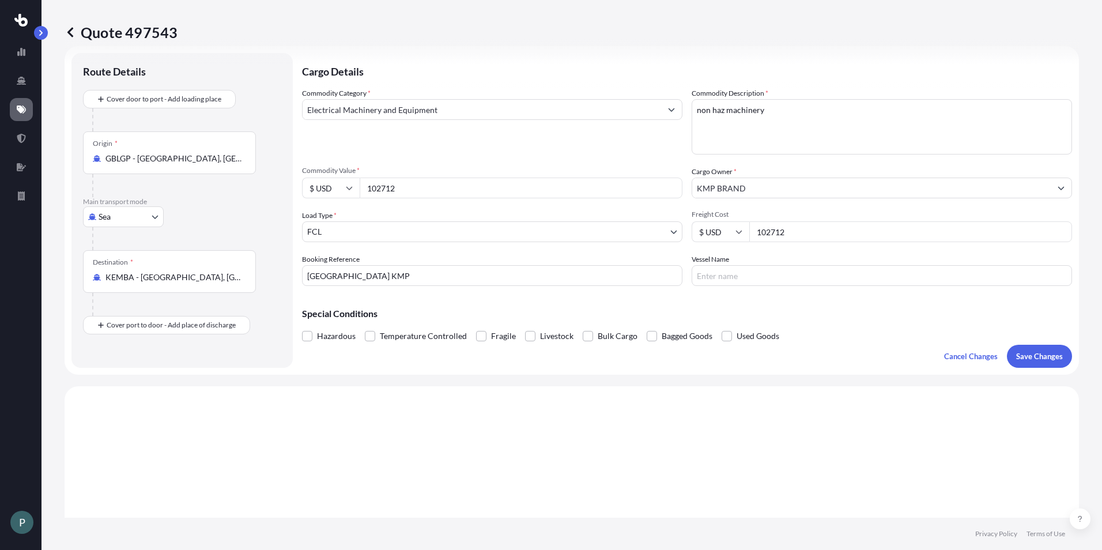
click at [547, 238] on div "Commodity Category * Electrical Machinery and Equipment Commodity Description *…" at bounding box center [687, 187] width 770 height 198
type input "2376"
click at [547, 359] on p "Save Changes" at bounding box center [1039, 356] width 47 height 12
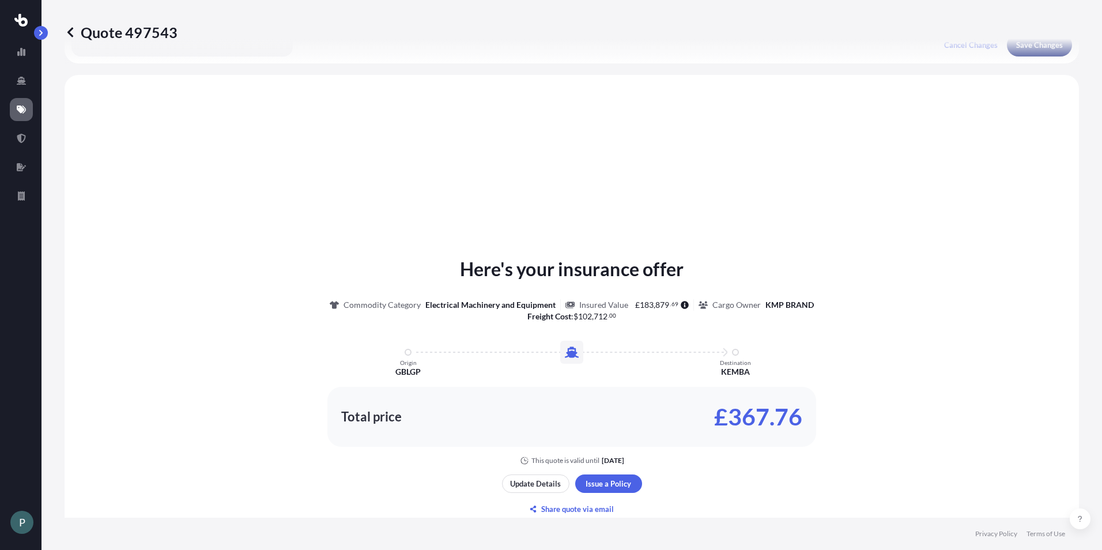
scroll to position [347, 0]
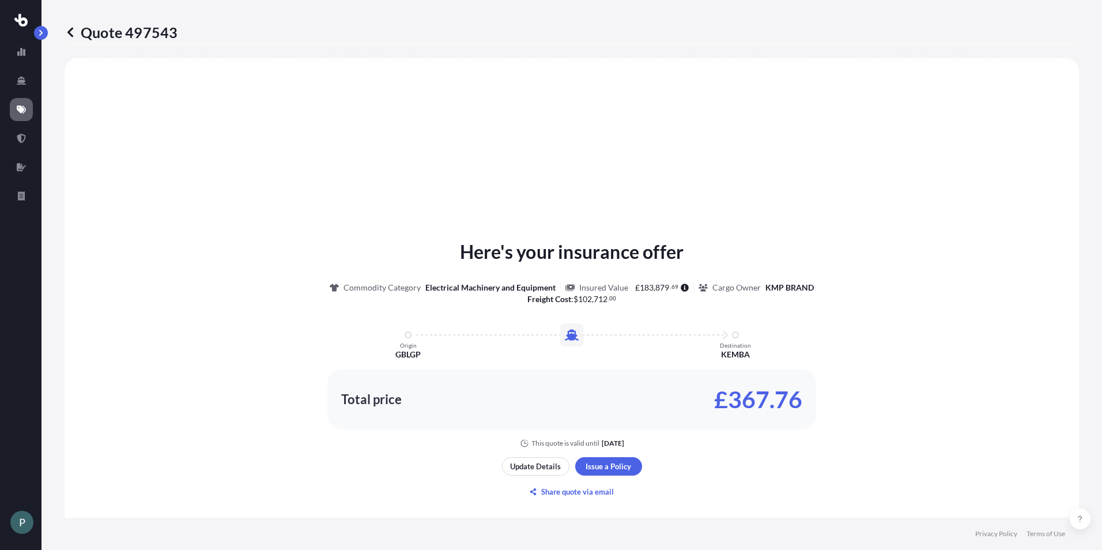
select select "Sea"
select select "2"
